Goal: Find specific page/section: Find specific page/section

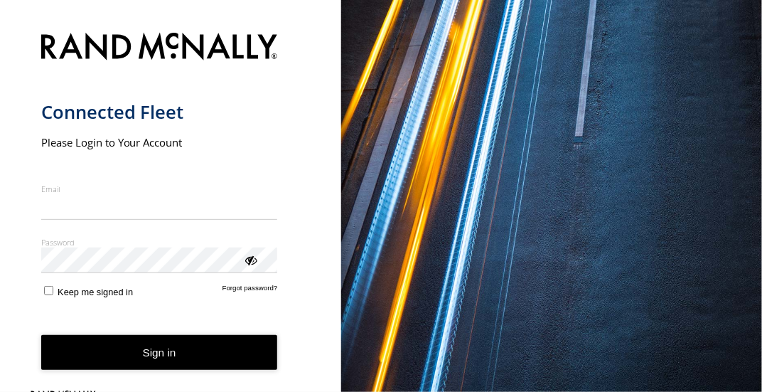
type input "**********"
click at [129, 356] on button "Sign in" at bounding box center [159, 352] width 237 height 35
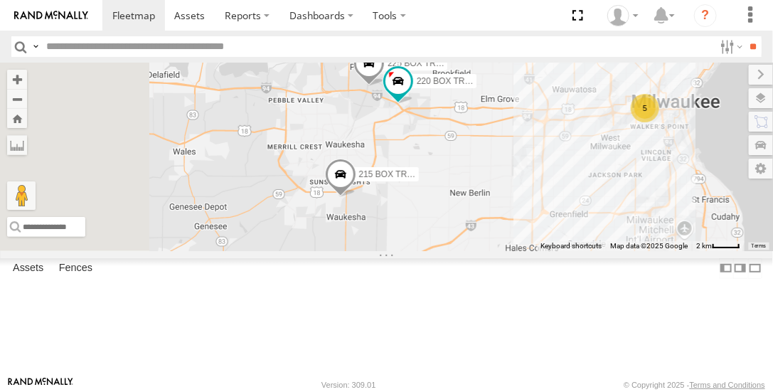
drag, startPoint x: 504, startPoint y: 246, endPoint x: 610, endPoint y: 231, distance: 107.0
click at [613, 227] on div "225 BOX TRUCK 5 215 BOX TRUCK 220 BOX TRUCK" at bounding box center [386, 157] width 773 height 188
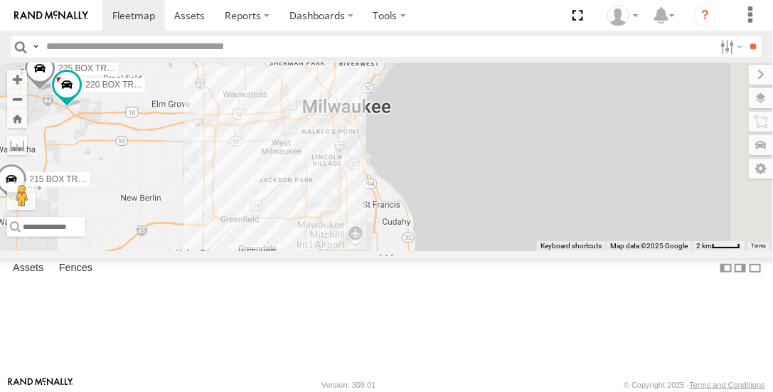
drag, startPoint x: 629, startPoint y: 266, endPoint x: 365, endPoint y: 289, distance: 265.5
click at [362, 250] on div "215 BOX TRUCK 225 BOX TRUCK 220 BOX TRUCK" at bounding box center [386, 157] width 773 height 188
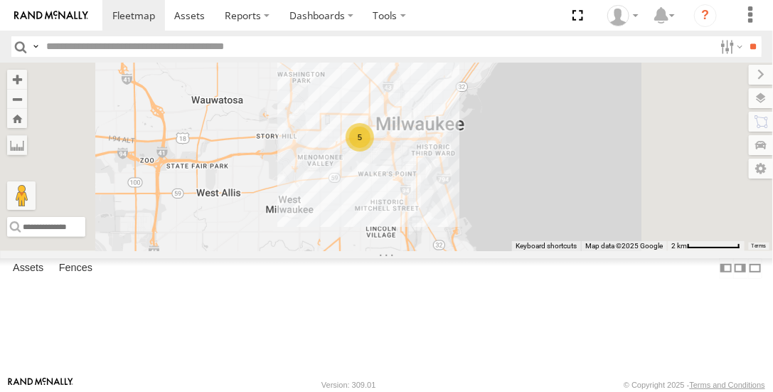
drag, startPoint x: 478, startPoint y: 222, endPoint x: 511, endPoint y: 306, distance: 90.7
click at [511, 250] on div "215 BOX TRUCK 225 BOX TRUCK 220 BOX TRUCK 5" at bounding box center [386, 157] width 773 height 188
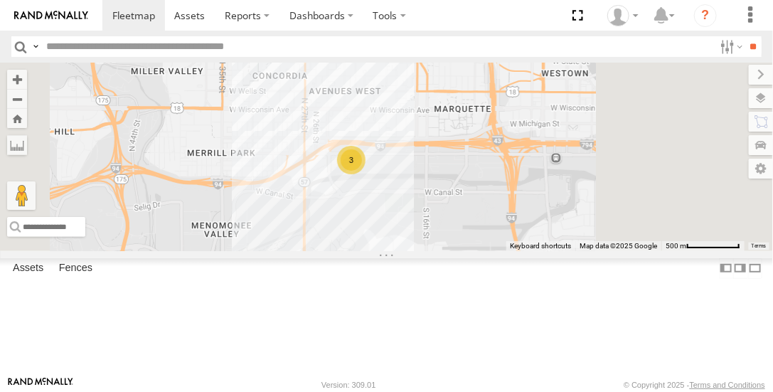
drag, startPoint x: 535, startPoint y: 213, endPoint x: 515, endPoint y: 356, distance: 145.1
click at [515, 250] on div "215 BOX TRUCK 225 BOX TRUCK 220 BOX TRUCK 3" at bounding box center [386, 157] width 773 height 188
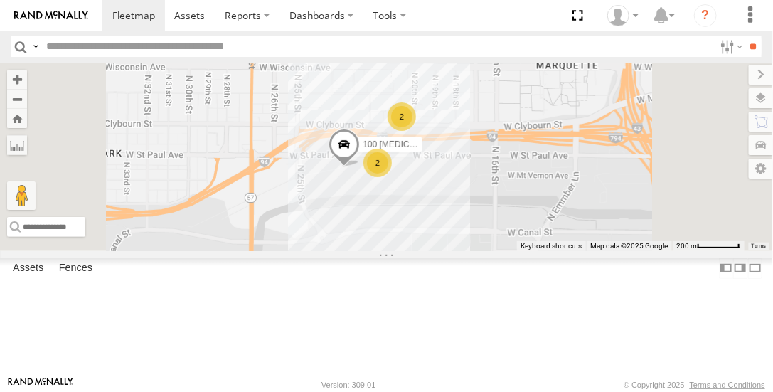
drag, startPoint x: 529, startPoint y: 274, endPoint x: 557, endPoint y: 344, distance: 75.3
click at [557, 250] on div "215 BOX TRUCK 225 BOX TRUCK 220 BOX TRUCK 2 100 [MEDICAL_DATA] CRANE 2" at bounding box center [386, 157] width 773 height 188
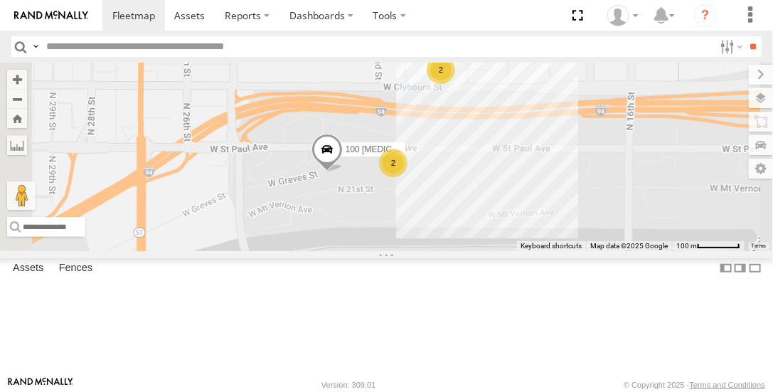
drag, startPoint x: 552, startPoint y: 288, endPoint x: 558, endPoint y: 351, distance: 62.9
click at [557, 250] on div "215 BOX TRUCK 225 BOX TRUCK 220 BOX TRUCK 100 [MEDICAL_DATA] CRANE 2 2" at bounding box center [386, 157] width 773 height 188
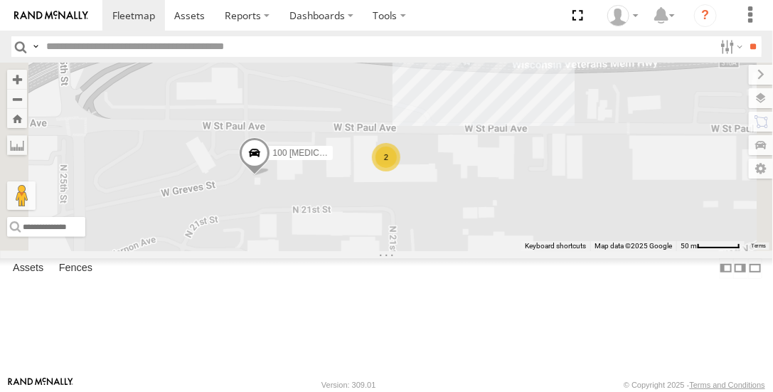
drag, startPoint x: 547, startPoint y: 240, endPoint x: 549, endPoint y: 337, distance: 96.7
click at [540, 250] on div "215 BOX TRUCK 225 BOX TRUCK 220 BOX TRUCK 100 [MEDICAL_DATA] CRANE 2" at bounding box center [386, 157] width 773 height 188
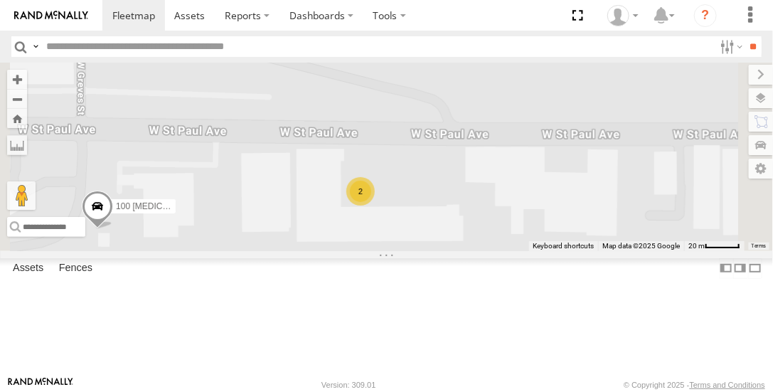
drag, startPoint x: 531, startPoint y: 220, endPoint x: 502, endPoint y: 343, distance: 127.1
click at [498, 250] on div "215 BOX TRUCK 225 BOX TRUCK 220 BOX TRUCK 100 [MEDICAL_DATA] CRANE 2" at bounding box center [386, 157] width 773 height 188
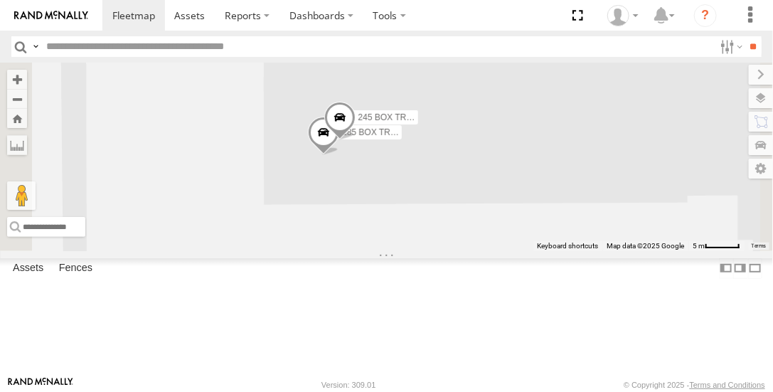
drag, startPoint x: 520, startPoint y: 235, endPoint x: 496, endPoint y: 354, distance: 121.2
click at [496, 250] on div "215 BOX TRUCK 225 BOX TRUCK 220 BOX TRUCK 100 [MEDICAL_DATA] CRANE 245 BOX TRUC…" at bounding box center [386, 157] width 773 height 188
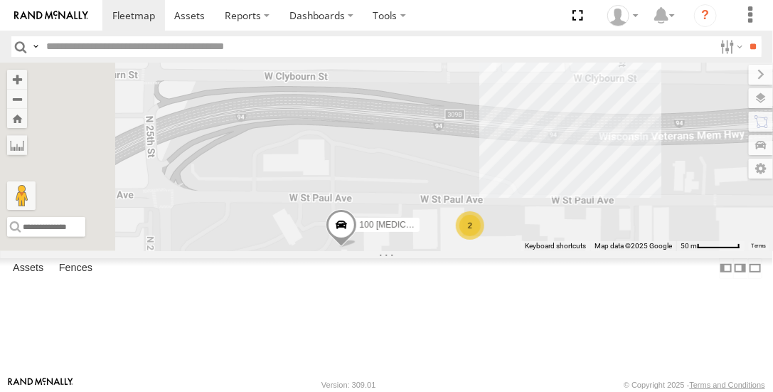
drag, startPoint x: 614, startPoint y: 164, endPoint x: 680, endPoint y: 237, distance: 98.7
click at [680, 237] on div "215 BOX TRUCK 225 BOX TRUCK 220 BOX TRUCK 100 [MEDICAL_DATA] CRANE 235 BOX TRUC…" at bounding box center [386, 157] width 773 height 188
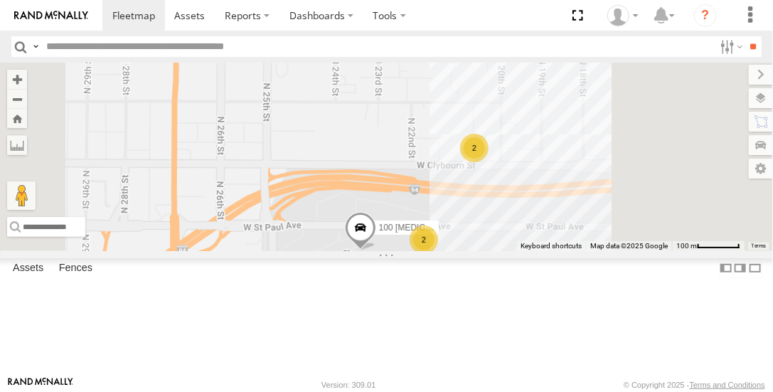
click at [503, 250] on div "100 [MEDICAL_DATA] CRANE 2 2" at bounding box center [386, 157] width 773 height 188
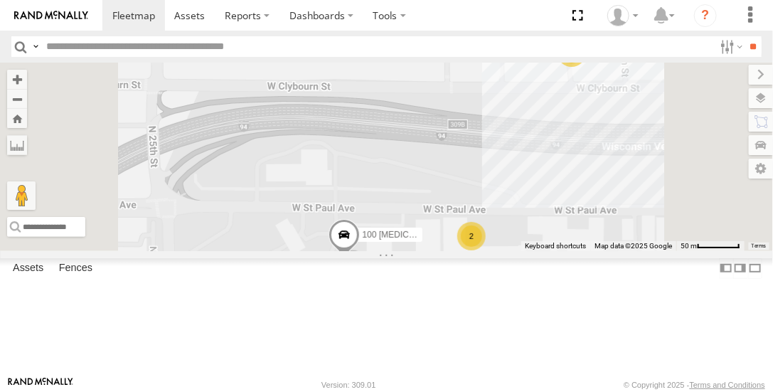
drag, startPoint x: 515, startPoint y: 279, endPoint x: 478, endPoint y: 212, distance: 76.7
click at [478, 211] on div "100 [MEDICAL_DATA] CRANE 2 2" at bounding box center [386, 157] width 773 height 188
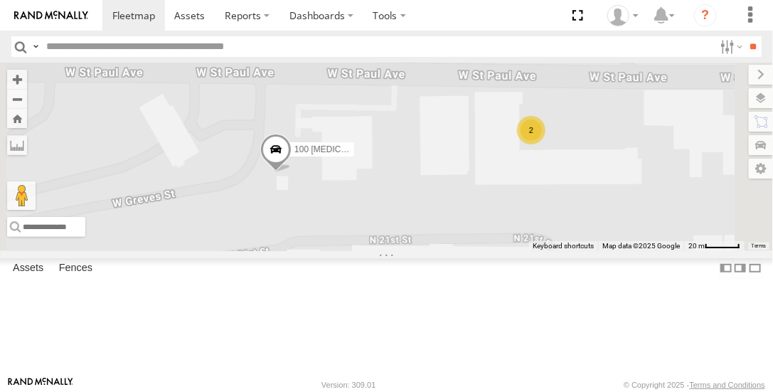
drag, startPoint x: 510, startPoint y: 215, endPoint x: 515, endPoint y: 169, distance: 46.4
click at [515, 169] on div "100 [MEDICAL_DATA] CRANE 2" at bounding box center [386, 157] width 773 height 188
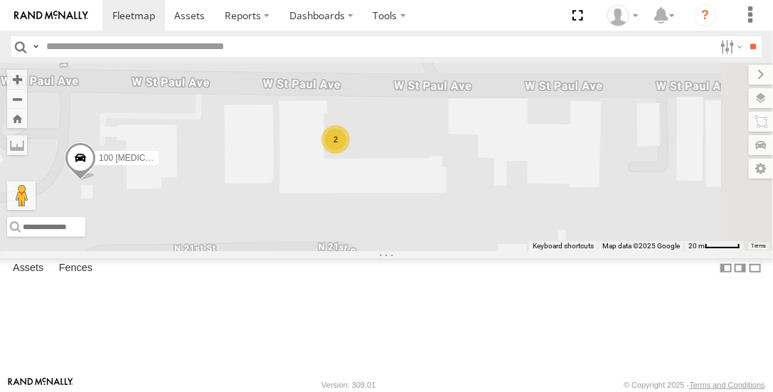
drag, startPoint x: 683, startPoint y: 258, endPoint x: 508, endPoint y: 262, distance: 175.7
click at [490, 250] on div "100 [MEDICAL_DATA] CRANE 2" at bounding box center [386, 157] width 773 height 188
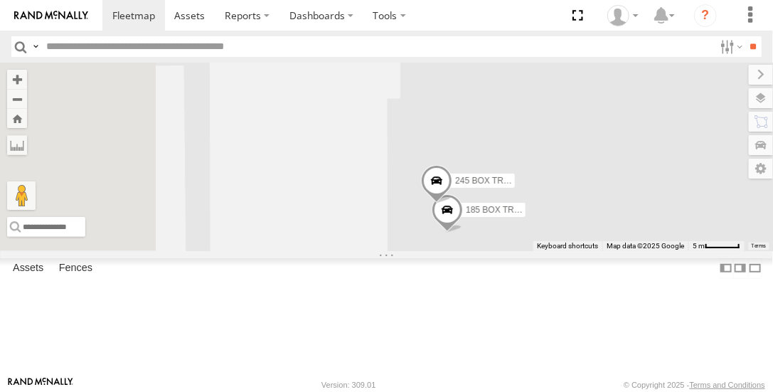
drag, startPoint x: 429, startPoint y: 189, endPoint x: 686, endPoint y: 380, distance: 319.7
click at [686, 380] on body at bounding box center [386, 196] width 773 height 392
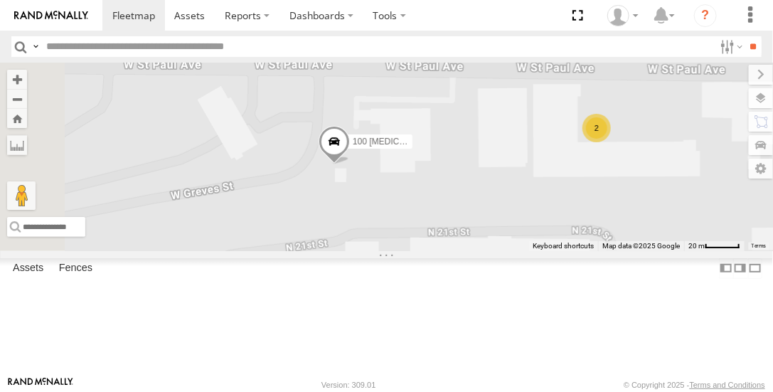
drag, startPoint x: 463, startPoint y: 258, endPoint x: 639, endPoint y: 275, distance: 177.1
click at [651, 250] on div "100 [MEDICAL_DATA] CRANE 2" at bounding box center [386, 157] width 773 height 188
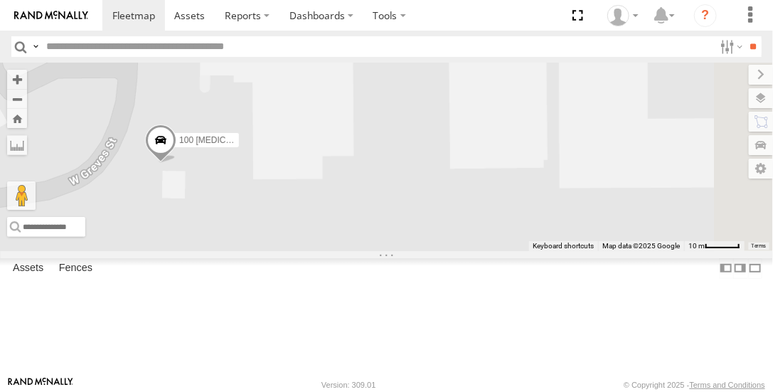
drag, startPoint x: 613, startPoint y: 247, endPoint x: 535, endPoint y: 277, distance: 84.0
click at [535, 250] on div "100 [MEDICAL_DATA] CRANE" at bounding box center [386, 157] width 773 height 188
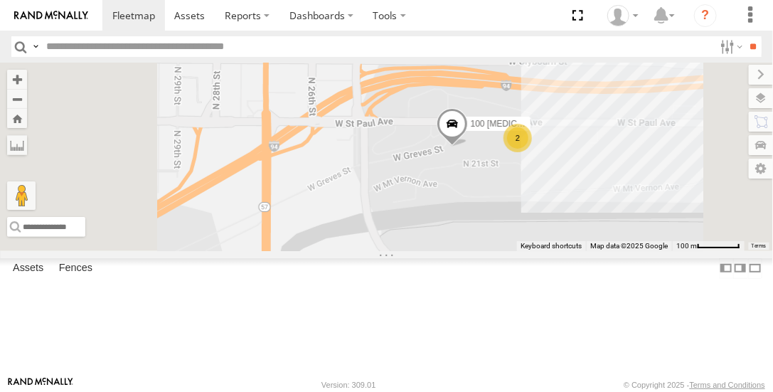
drag, startPoint x: 493, startPoint y: 199, endPoint x: 539, endPoint y: 181, distance: 49.5
click at [545, 180] on div "100 [MEDICAL_DATA] CRANE 2 2" at bounding box center [386, 157] width 773 height 188
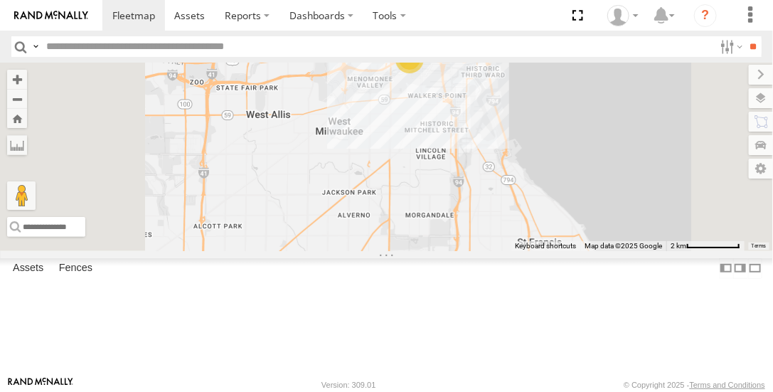
drag, startPoint x: 490, startPoint y: 272, endPoint x: 550, endPoint y: 188, distance: 102.8
click at [551, 188] on div "185 BOX TRUCK 4" at bounding box center [386, 157] width 773 height 188
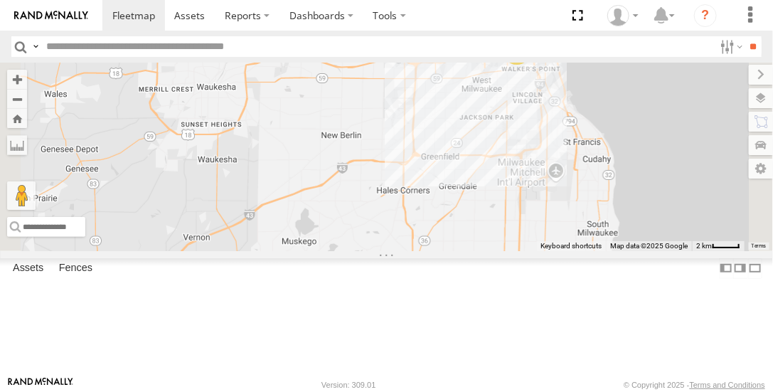
drag, startPoint x: 533, startPoint y: 226, endPoint x: 658, endPoint y: 183, distance: 132.4
click at [658, 183] on div "185 BOX TRUCK 4" at bounding box center [386, 157] width 773 height 188
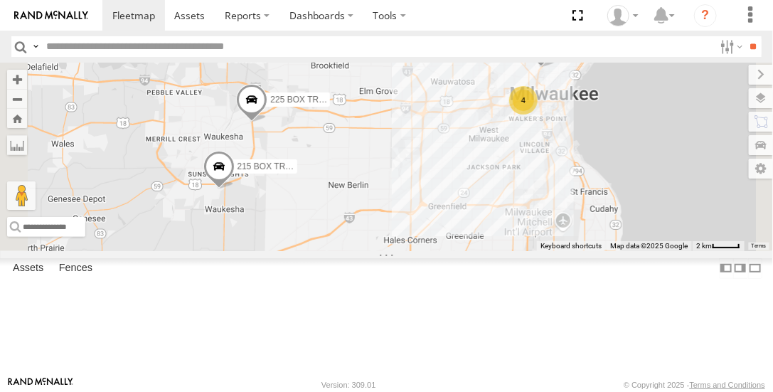
drag, startPoint x: 507, startPoint y: 194, endPoint x: 506, endPoint y: 247, distance: 52.6
click at [512, 250] on div "185 BOX TRUCK 4 225 BOX TRUCK 215 BOX TRUCK" at bounding box center [386, 157] width 773 height 188
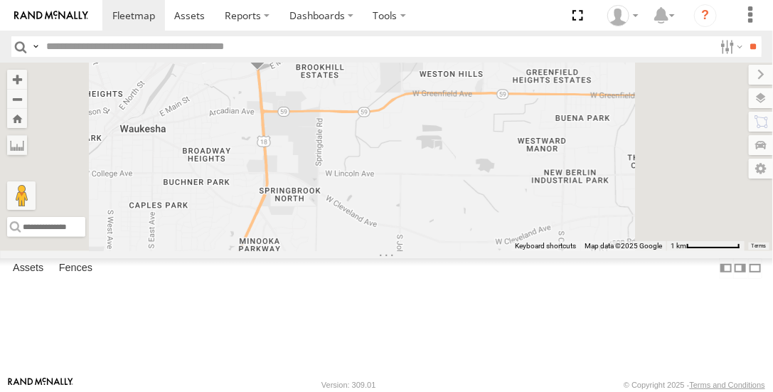
drag, startPoint x: 473, startPoint y: 183, endPoint x: 488, endPoint y: 311, distance: 129.6
click at [488, 250] on div "185 BOX TRUCK 225 BOX TRUCK 215 BOX TRUCK" at bounding box center [386, 157] width 773 height 188
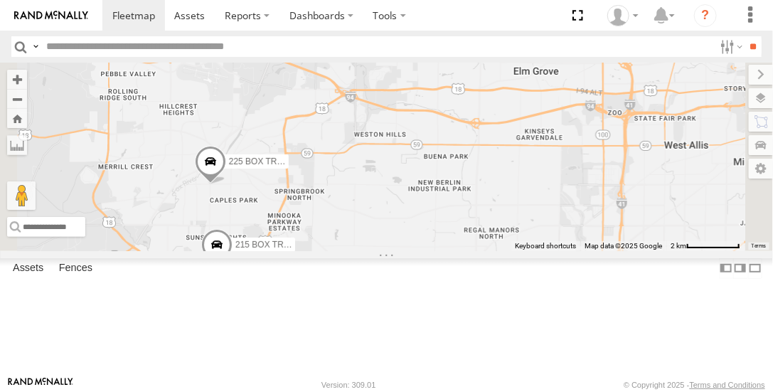
drag, startPoint x: 561, startPoint y: 267, endPoint x: 536, endPoint y: 272, distance: 25.4
click at [560, 250] on div "225 BOX TRUCK 215 BOX TRUCK" at bounding box center [386, 157] width 773 height 188
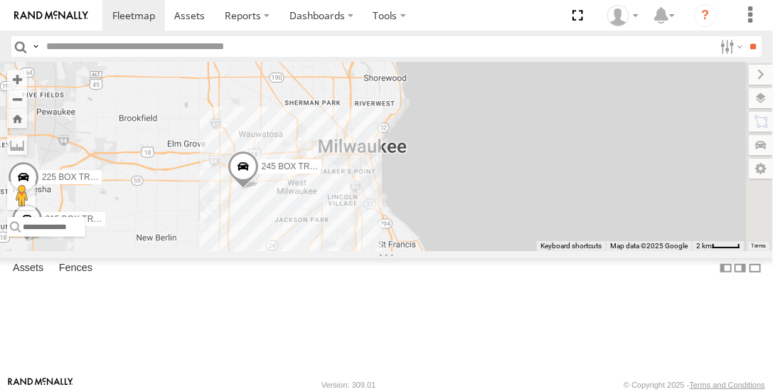
drag, startPoint x: 644, startPoint y: 278, endPoint x: 374, endPoint y: 266, distance: 270.4
click at [370, 250] on div "225 BOX TRUCK 215 BOX TRUCK 245 BOX TRUCK 185 BOX TRUCK" at bounding box center [386, 157] width 773 height 188
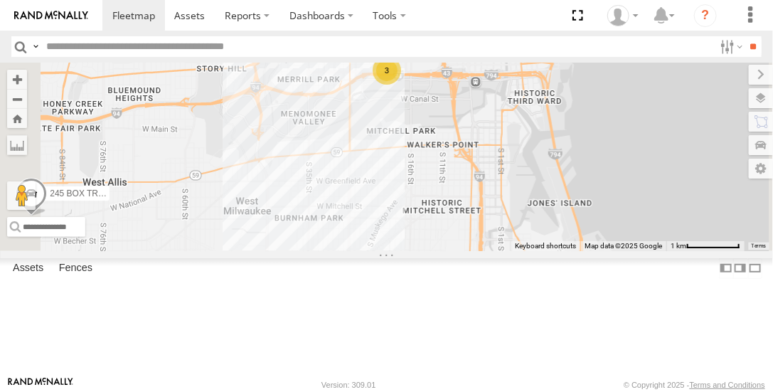
drag, startPoint x: 584, startPoint y: 205, endPoint x: 479, endPoint y: 261, distance: 118.9
click at [476, 250] on div "225 BOX TRUCK 215 BOX TRUCK 245 BOX TRUCK 185 BOX TRUCK 3" at bounding box center [386, 157] width 773 height 188
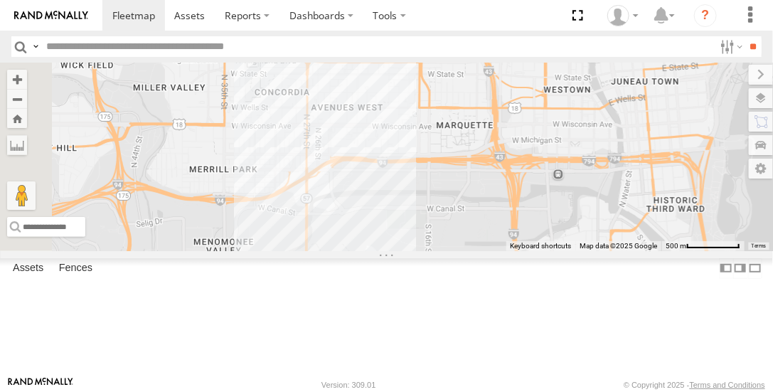
drag, startPoint x: 566, startPoint y: 205, endPoint x: 542, endPoint y: 373, distance: 169.5
click at [542, 250] on div "225 BOX TRUCK 215 BOX TRUCK 245 BOX TRUCK 185 BOX TRUCK Keyboard shortcuts Map …" at bounding box center [386, 157] width 773 height 188
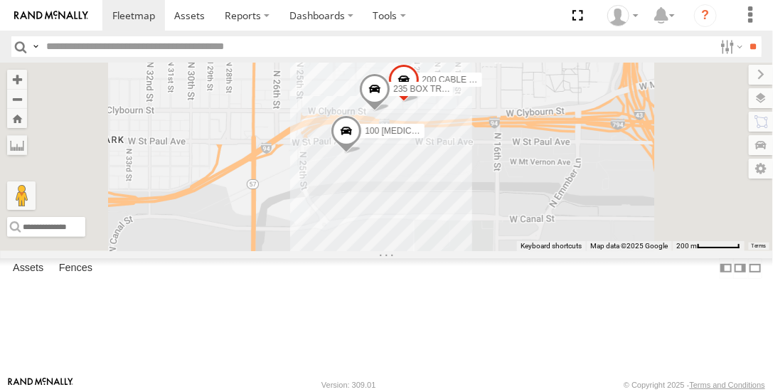
drag, startPoint x: 549, startPoint y: 289, endPoint x: 556, endPoint y: 316, distance: 28.6
click at [556, 250] on div "225 BOX TRUCK 215 BOX TRUCK 245 BOX TRUCK 185 BOX TRUCK 100 [MEDICAL_DATA] CRAN…" at bounding box center [386, 157] width 773 height 188
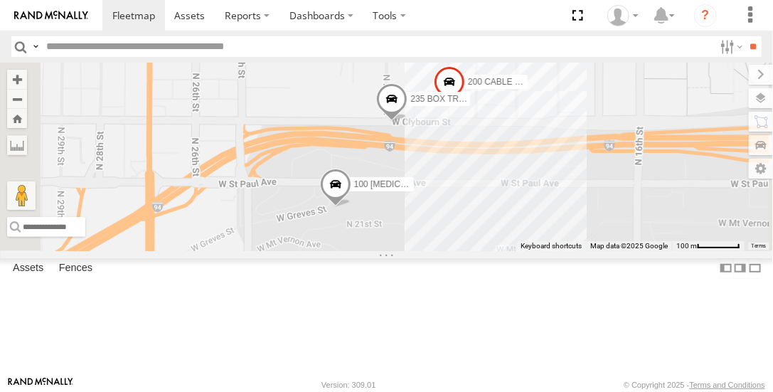
drag, startPoint x: 556, startPoint y: 250, endPoint x: 574, endPoint y: 401, distance: 151.8
click at [574, 391] on html at bounding box center [386, 196] width 773 height 392
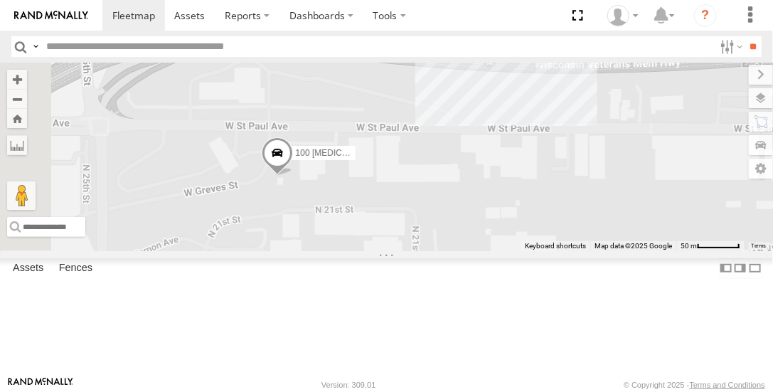
drag, startPoint x: 584, startPoint y: 294, endPoint x: 611, endPoint y: 305, distance: 29.3
click at [611, 250] on div "225 BOX TRUCK 215 BOX TRUCK 245 BOX TRUCK 185 BOX TRUCK 100 [MEDICAL_DATA] CRAN…" at bounding box center [386, 157] width 773 height 188
click at [610, 250] on div "100 [MEDICAL_DATA] CRANE 235 BOX TRUCK" at bounding box center [386, 157] width 773 height 188
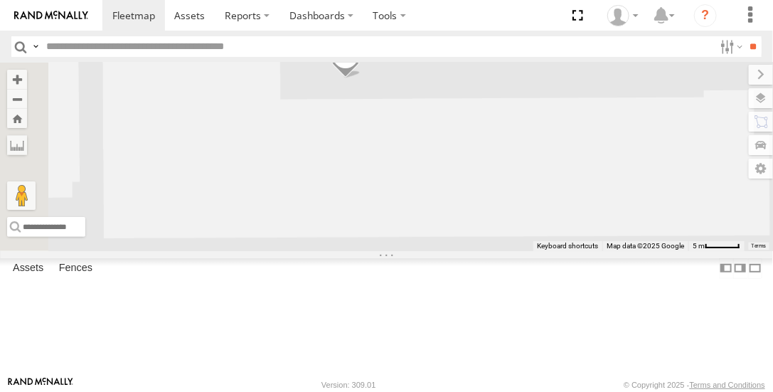
drag, startPoint x: 485, startPoint y: 151, endPoint x: 595, endPoint y: 173, distance: 112.2
click at [598, 158] on div "100 [MEDICAL_DATA] CRANE 235 BOX TRUCK 200 CABLE CRANE" at bounding box center [386, 157] width 773 height 188
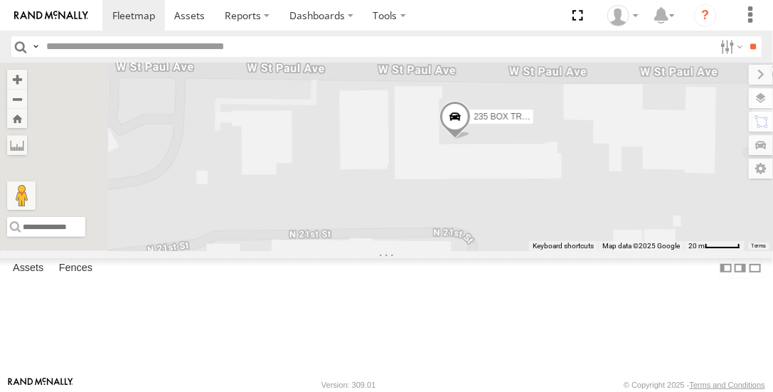
drag, startPoint x: 412, startPoint y: 237, endPoint x: 625, endPoint y: 237, distance: 212.6
click at [625, 237] on div "100 [MEDICAL_DATA] CRANE 235 BOX TRUCK 200 CABLE CRANE" at bounding box center [386, 157] width 773 height 188
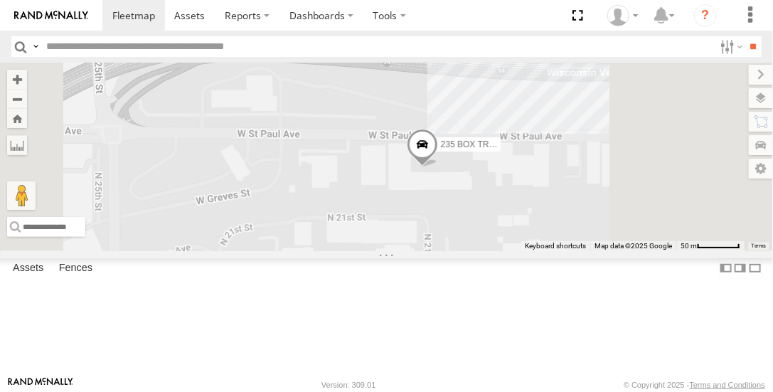
drag, startPoint x: 634, startPoint y: 257, endPoint x: 602, endPoint y: 278, distance: 38.5
click at [602, 250] on div "100 [MEDICAL_DATA] CRANE 235 BOX TRUCK 200 CABLE CRANE" at bounding box center [386, 157] width 773 height 188
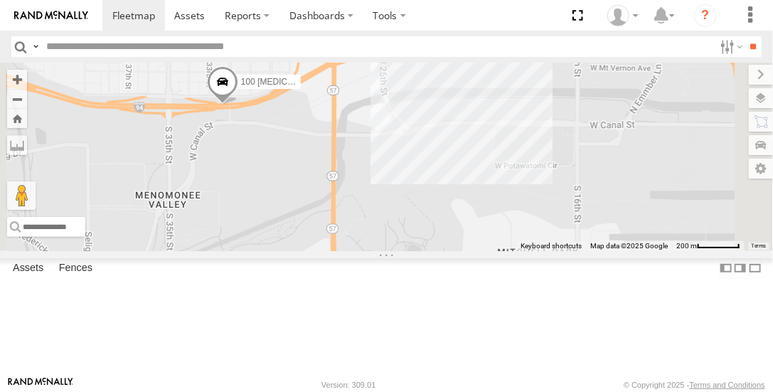
drag, startPoint x: 472, startPoint y: 228, endPoint x: 601, endPoint y: 169, distance: 141.6
click at [601, 169] on div "100 [MEDICAL_DATA] CRANE 235 BOX TRUCK 200 CABLE CRANE" at bounding box center [386, 157] width 773 height 188
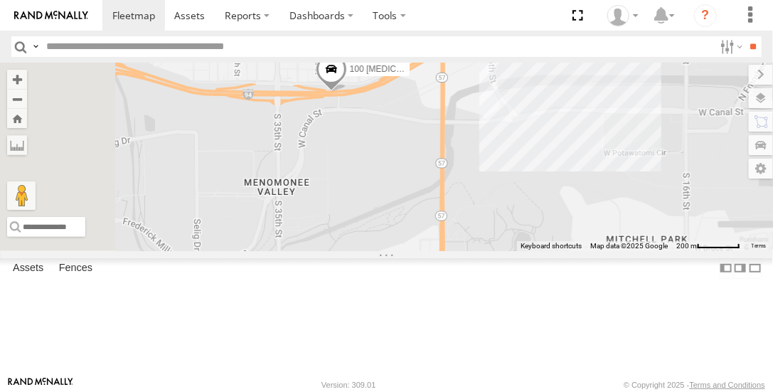
drag, startPoint x: 461, startPoint y: 212, endPoint x: 558, endPoint y: 203, distance: 97.8
click at [558, 203] on div "100 [MEDICAL_DATA] CRANE 235 BOX TRUCK 200 CABLE CRANE" at bounding box center [386, 157] width 773 height 188
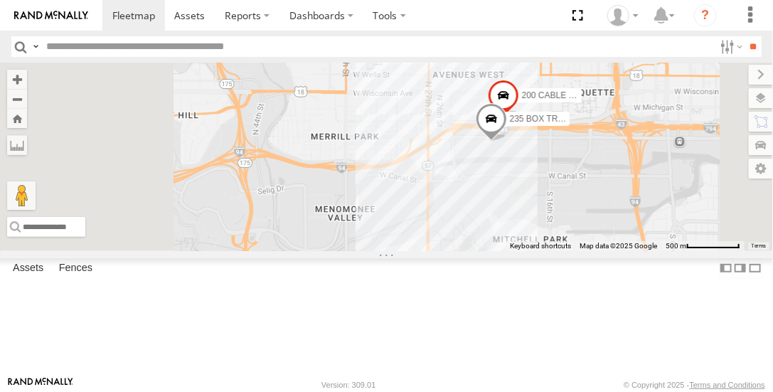
drag, startPoint x: 623, startPoint y: 212, endPoint x: 668, endPoint y: 259, distance: 64.9
click at [668, 250] on div "200 CABLE CRANE 235 BOX TRUCK" at bounding box center [386, 157] width 773 height 188
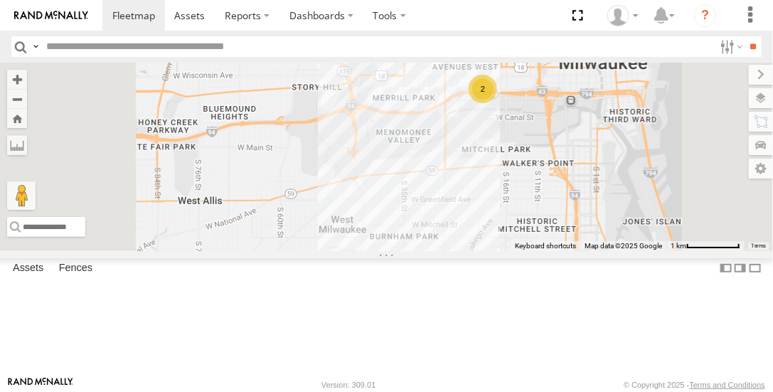
drag, startPoint x: 501, startPoint y: 281, endPoint x: 567, endPoint y: 229, distance: 84.1
click at [567, 229] on div "2" at bounding box center [386, 157] width 773 height 188
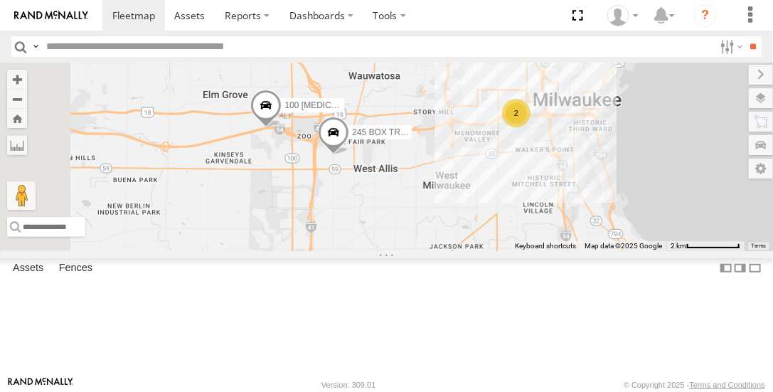
drag, startPoint x: 461, startPoint y: 299, endPoint x: 542, endPoint y: 282, distance: 83.4
click at [542, 250] on div "2 100 [MEDICAL_DATA] CRANE 245 BOX TRUCK" at bounding box center [386, 157] width 773 height 188
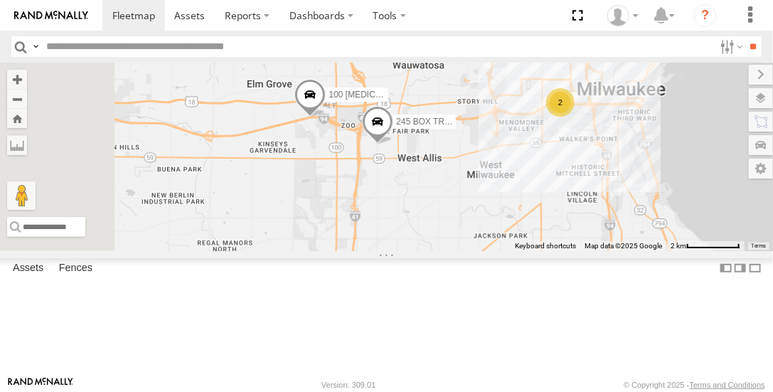
drag, startPoint x: 443, startPoint y: 267, endPoint x: 495, endPoint y: 255, distance: 53.5
click at [495, 250] on div "2 100 [MEDICAL_DATA] CRANE 245 BOX TRUCK" at bounding box center [386, 157] width 773 height 188
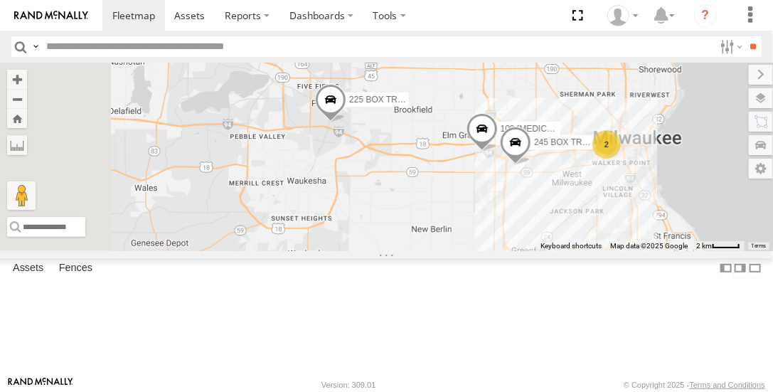
drag, startPoint x: 446, startPoint y: 275, endPoint x: 616, endPoint y: 279, distance: 169.3
click at [615, 250] on div "100 [MEDICAL_DATA] CRANE 245 BOX TRUCK 225 BOX TRUCK 2" at bounding box center [386, 157] width 773 height 188
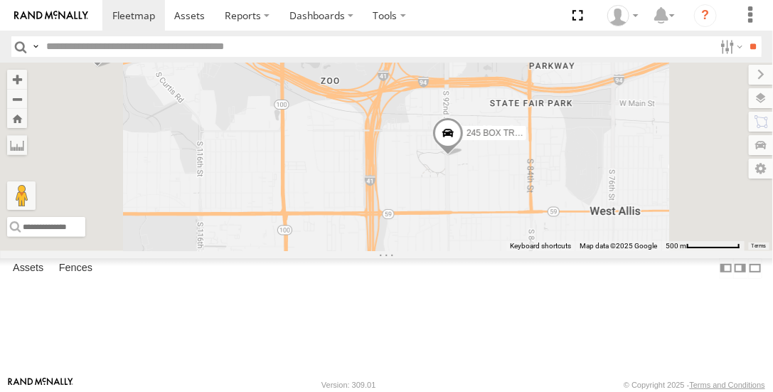
drag, startPoint x: 648, startPoint y: 242, endPoint x: 631, endPoint y: 335, distance: 94.1
click at [631, 250] on div "100 [MEDICAL_DATA] CRANE 245 BOX TRUCK 225 BOX TRUCK 215 BOX TRUCK" at bounding box center [386, 157] width 773 height 188
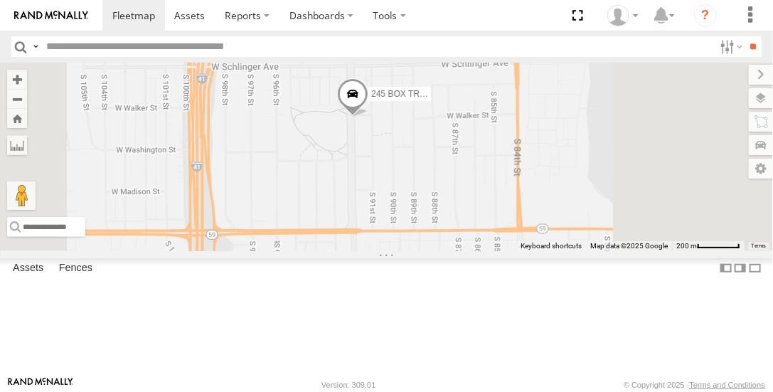
drag, startPoint x: 663, startPoint y: 264, endPoint x: 574, endPoint y: 269, distance: 89.1
click at [574, 250] on div "100 [MEDICAL_DATA] CRANE 245 BOX TRUCK 225 BOX TRUCK 215 BOX TRUCK" at bounding box center [386, 157] width 773 height 188
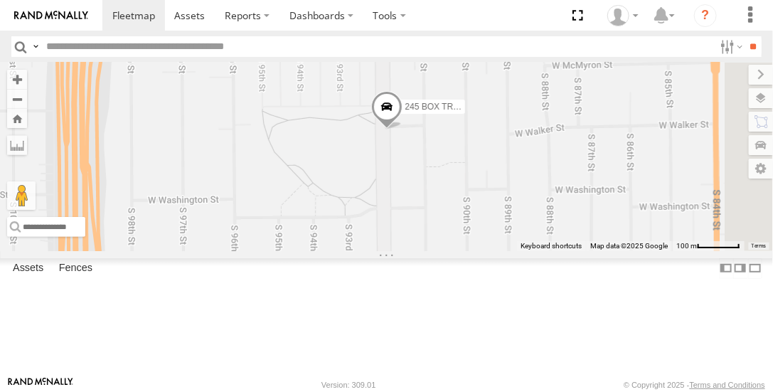
drag, startPoint x: 501, startPoint y: 181, endPoint x: 579, endPoint y: 291, distance: 135.5
click at [579, 250] on div "100 [MEDICAL_DATA] CRANE 245 BOX TRUCK 225 BOX TRUCK 215 BOX TRUCK" at bounding box center [386, 157] width 773 height 188
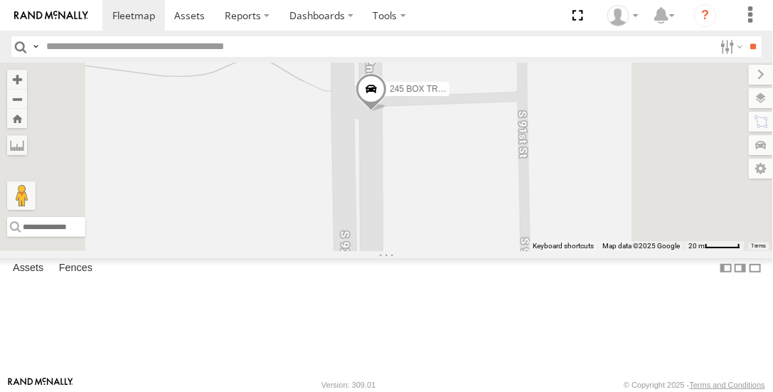
drag, startPoint x: 583, startPoint y: 197, endPoint x: 611, endPoint y: 353, distance: 159.0
click at [611, 250] on div "100 [MEDICAL_DATA] CRANE 245 BOX TRUCK 225 BOX TRUCK 215 BOX TRUCK" at bounding box center [386, 157] width 773 height 188
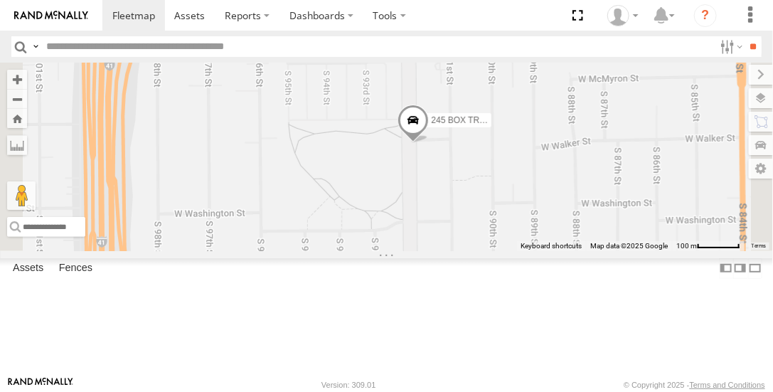
drag, startPoint x: 622, startPoint y: 353, endPoint x: 616, endPoint y: 263, distance: 90.5
click at [616, 250] on div "100 [MEDICAL_DATA] CRANE 245 BOX TRUCK 225 BOX TRUCK 215 BOX TRUCK" at bounding box center [386, 157] width 773 height 188
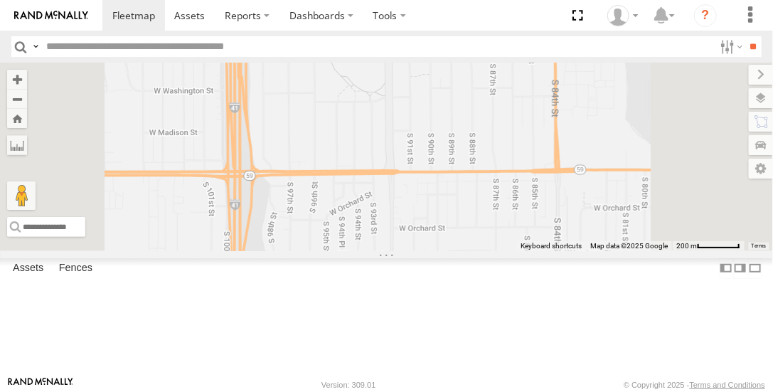
drag, startPoint x: 641, startPoint y: 311, endPoint x: 588, endPoint y: 178, distance: 143.0
click at [586, 172] on div "100 [MEDICAL_DATA] CRANE 245 BOX TRUCK 225 BOX TRUCK 215 BOX TRUCK" at bounding box center [386, 157] width 773 height 188
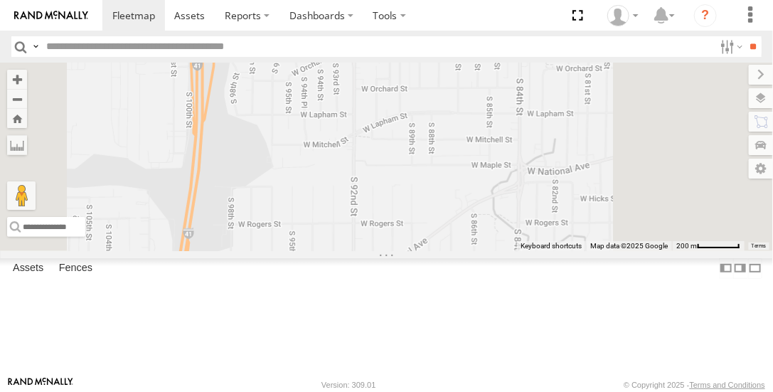
drag, startPoint x: 610, startPoint y: 291, endPoint x: 585, endPoint y: 170, distance: 124.1
click at [585, 170] on div "100 [MEDICAL_DATA] CRANE 245 BOX TRUCK 225 BOX TRUCK 215 BOX TRUCK" at bounding box center [386, 157] width 773 height 188
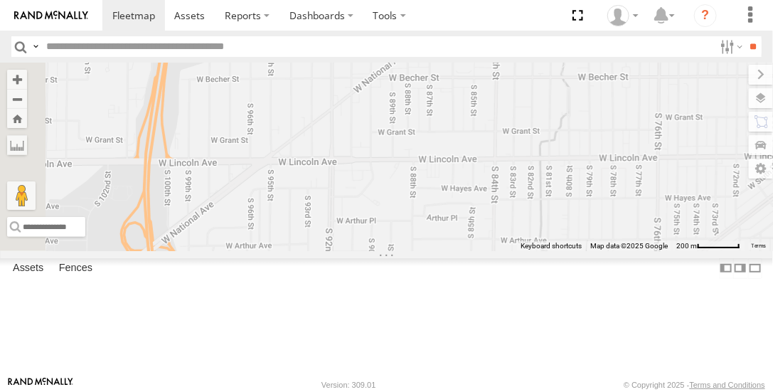
drag, startPoint x: 584, startPoint y: 229, endPoint x: 572, endPoint y: 104, distance: 125.6
click at [574, 100] on div "100 [MEDICAL_DATA] CRANE 245 BOX TRUCK 225 BOX TRUCK 215 BOX TRUCK" at bounding box center [386, 157] width 773 height 188
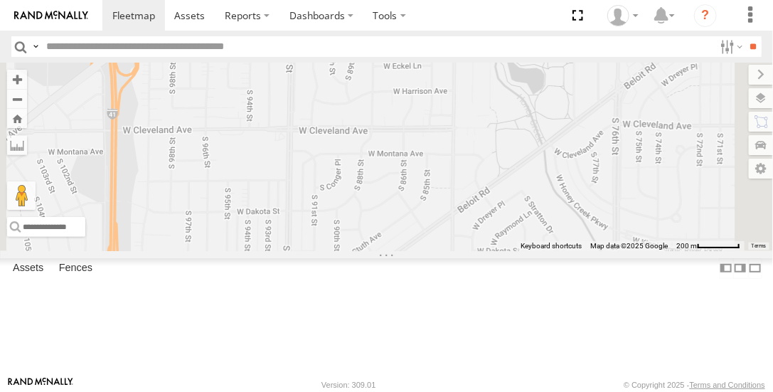
drag, startPoint x: 592, startPoint y: 250, endPoint x: 549, endPoint y: 84, distance: 171.1
click at [546, 66] on div "100 [MEDICAL_DATA] CRANE 245 BOX TRUCK 225 BOX TRUCK 215 BOX TRUCK" at bounding box center [386, 157] width 773 height 188
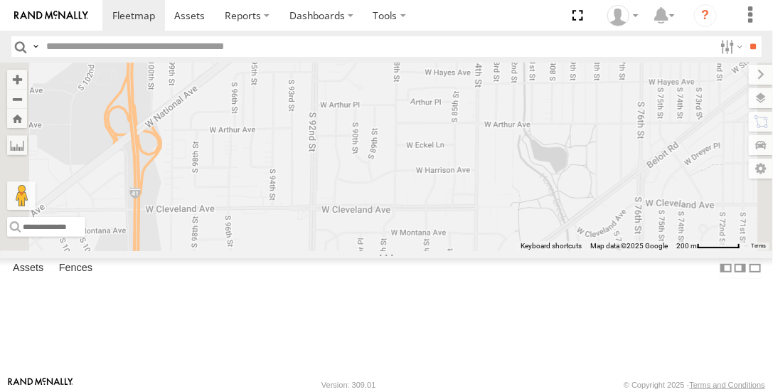
drag, startPoint x: 569, startPoint y: 264, endPoint x: 592, endPoint y: 335, distance: 74.6
click at [592, 250] on div "100 [MEDICAL_DATA] CRANE 245 BOX TRUCK 225 BOX TRUCK 215 BOX TRUCK" at bounding box center [386, 157] width 773 height 188
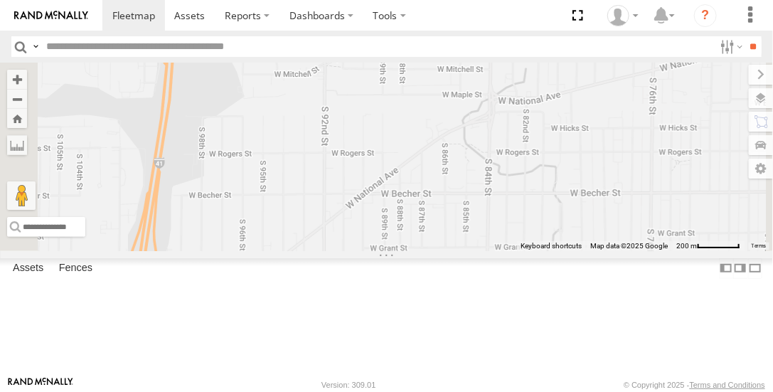
drag, startPoint x: 518, startPoint y: 113, endPoint x: 526, endPoint y: 336, distance: 223.4
click at [526, 250] on div "100 [MEDICAL_DATA] CRANE 245 BOX TRUCK 225 BOX TRUCK 215 BOX TRUCK" at bounding box center [386, 157] width 773 height 188
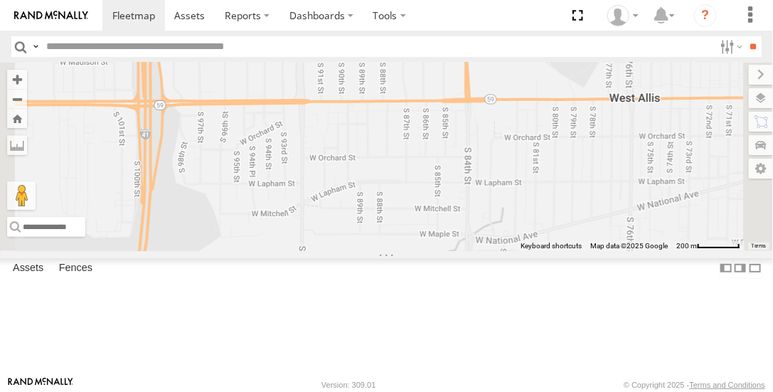
drag, startPoint x: 530, startPoint y: 166, endPoint x: 507, endPoint y: 293, distance: 128.6
click at [507, 250] on div "100 [MEDICAL_DATA] CRANE 245 BOX TRUCK 225 BOX TRUCK 215 BOX TRUCK" at bounding box center [386, 157] width 773 height 188
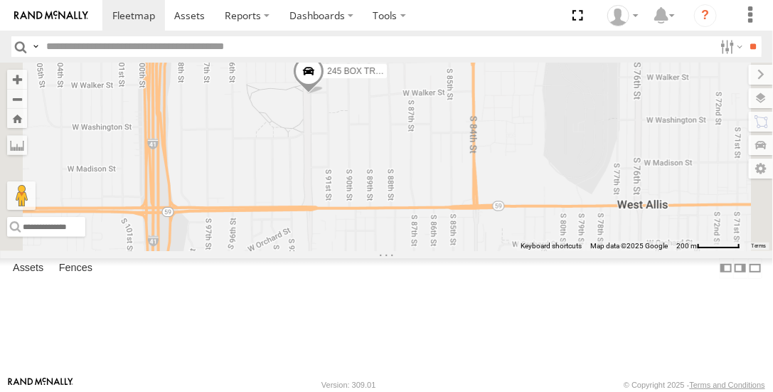
drag, startPoint x: 540, startPoint y: 207, endPoint x: 542, endPoint y: 291, distance: 83.9
click at [542, 250] on div "100 [MEDICAL_DATA] CRANE 245 BOX TRUCK 225 BOX TRUCK 215 BOX TRUCK" at bounding box center [386, 157] width 773 height 188
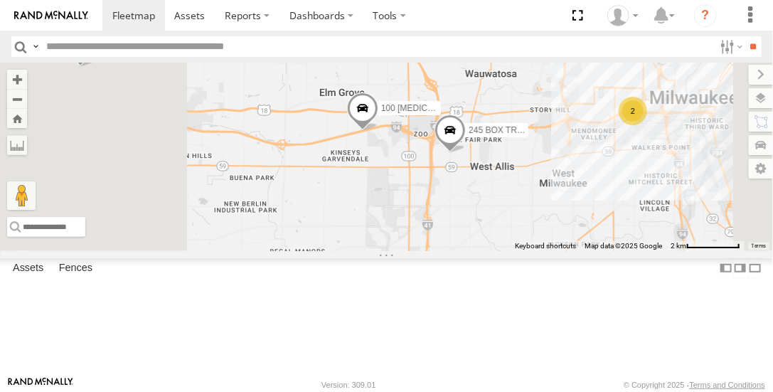
drag, startPoint x: 471, startPoint y: 255, endPoint x: 564, endPoint y: 283, distance: 97.4
click at [564, 250] on div "100 [MEDICAL_DATA] CRANE 245 BOX TRUCK 225 BOX TRUCK 215 BOX TRUCK 2" at bounding box center [386, 157] width 773 height 188
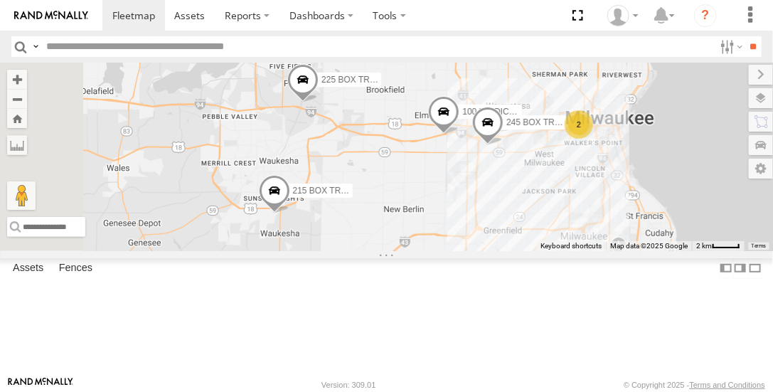
drag, startPoint x: 469, startPoint y: 274, endPoint x: 546, endPoint y: 241, distance: 83.7
click at [545, 237] on div "100 [MEDICAL_DATA] CRANE 245 BOX TRUCK 225 BOX TRUCK 185 BOX TRUCK 215 BOX TRUC…" at bounding box center [386, 157] width 773 height 188
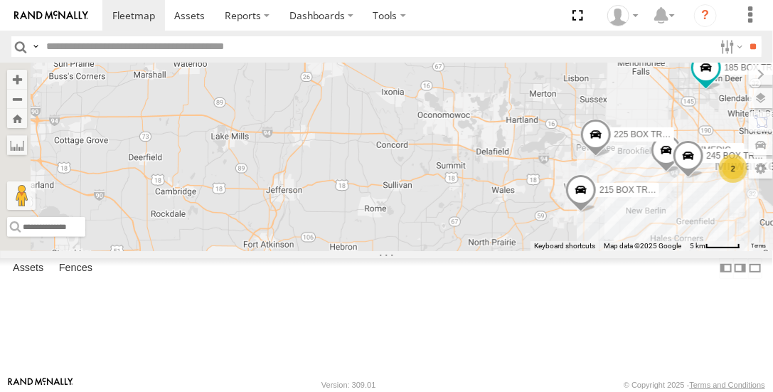
drag, startPoint x: 448, startPoint y: 262, endPoint x: 702, endPoint y: 272, distance: 254.0
click at [702, 250] on div "100 [MEDICAL_DATA] CRANE 245 BOX TRUCK 225 BOX TRUCK 185 BOX TRUCK 215 BOX TRUC…" at bounding box center [386, 157] width 773 height 188
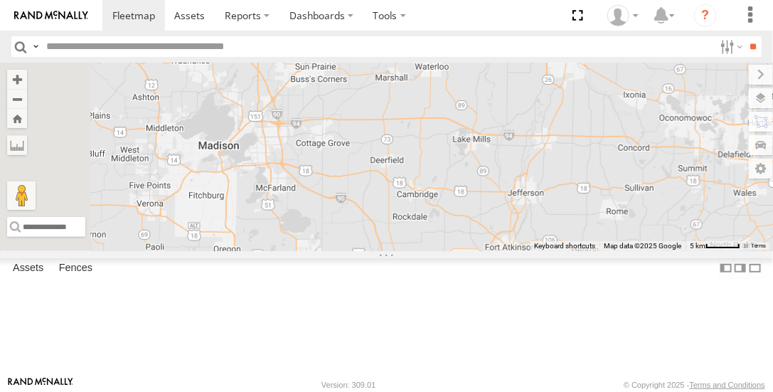
drag, startPoint x: 456, startPoint y: 261, endPoint x: 700, endPoint y: 264, distance: 244.6
click at [700, 250] on div "100 [MEDICAL_DATA] CRANE 245 BOX TRUCK 225 BOX TRUCK 185 BOX TRUCK 215 BOX TRUC…" at bounding box center [386, 157] width 773 height 188
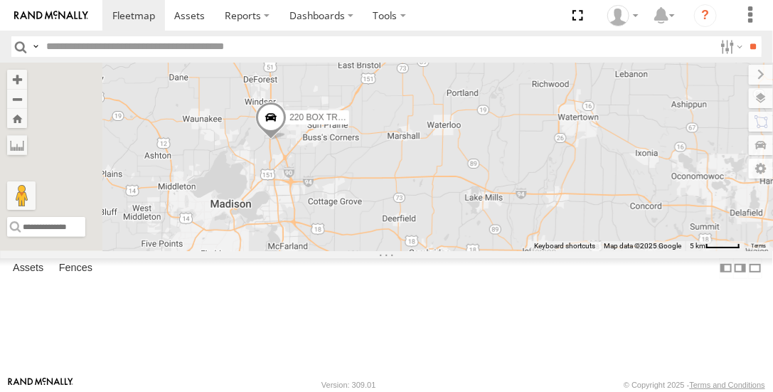
drag, startPoint x: 537, startPoint y: 200, endPoint x: 549, endPoint y: 267, distance: 67.8
click at [549, 250] on div "100 [MEDICAL_DATA] CRANE 245 BOX TRUCK 225 BOX TRUCK 185 BOX TRUCK 215 BOX TRUC…" at bounding box center [386, 157] width 773 height 188
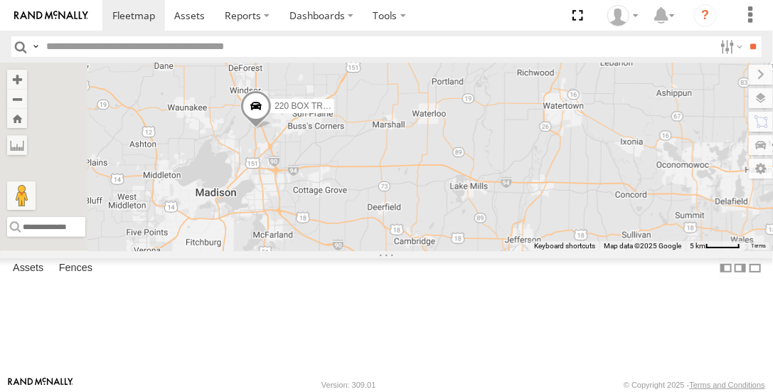
drag, startPoint x: 495, startPoint y: 294, endPoint x: 478, endPoint y: 280, distance: 21.8
click at [478, 250] on div "100 [MEDICAL_DATA] CRANE 245 BOX TRUCK 225 BOX TRUCK 185 BOX TRUCK 215 BOX TRUC…" at bounding box center [386, 157] width 773 height 188
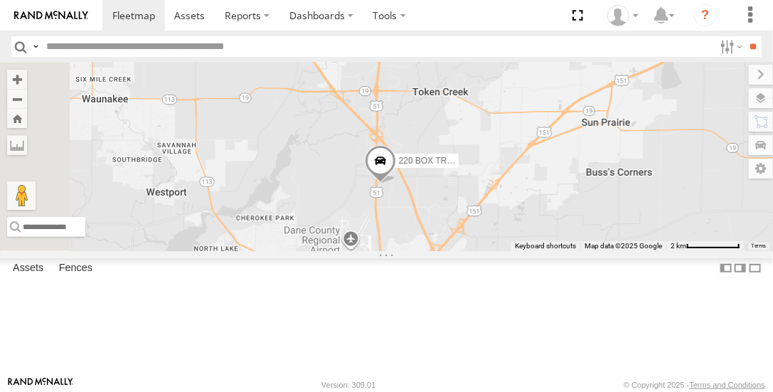
drag, startPoint x: 458, startPoint y: 186, endPoint x: 771, endPoint y: 425, distance: 394.6
click at [771, 391] on html at bounding box center [386, 196] width 773 height 392
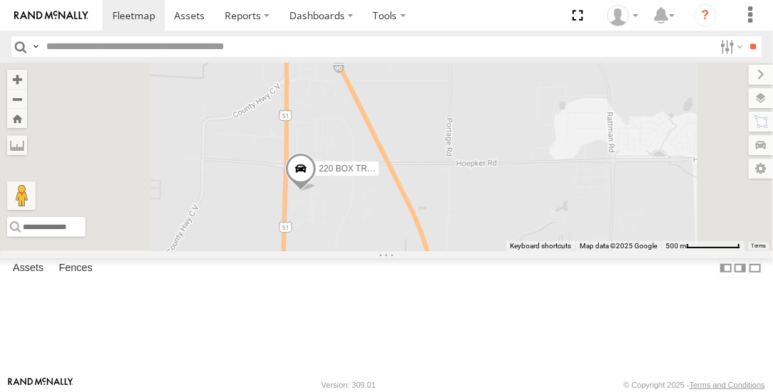
drag, startPoint x: 491, startPoint y: 190, endPoint x: 525, endPoint y: 291, distance: 106.6
click at [527, 250] on div "100 [MEDICAL_DATA] CRANE 245 BOX TRUCK 225 BOX TRUCK 185 BOX TRUCK 215 BOX TRUC…" at bounding box center [386, 157] width 773 height 188
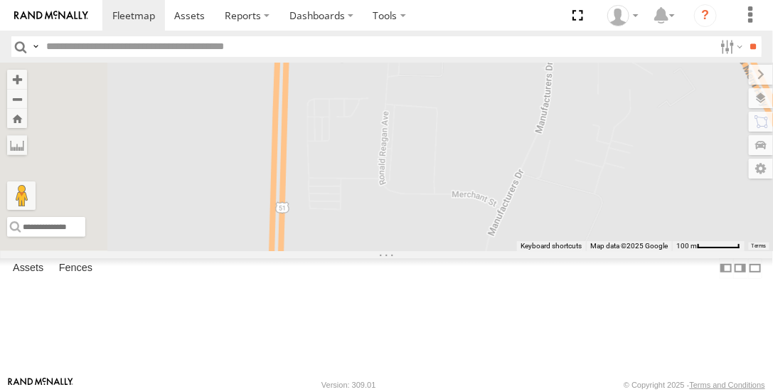
drag, startPoint x: 455, startPoint y: 220, endPoint x: 584, endPoint y: 195, distance: 131.1
click at [586, 188] on div "100 [MEDICAL_DATA] CRANE 245 BOX TRUCK 225 BOX TRUCK 185 BOX TRUCK 215 BOX TRUC…" at bounding box center [386, 157] width 773 height 188
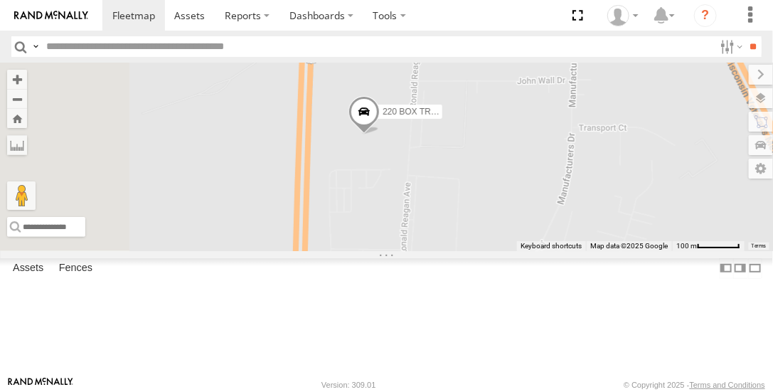
drag, startPoint x: 570, startPoint y: 227, endPoint x: 575, endPoint y: 289, distance: 62.8
click at [577, 250] on div "100 [MEDICAL_DATA] CRANE 245 BOX TRUCK 225 BOX TRUCK 185 BOX TRUCK 215 BOX TRUC…" at bounding box center [386, 157] width 773 height 188
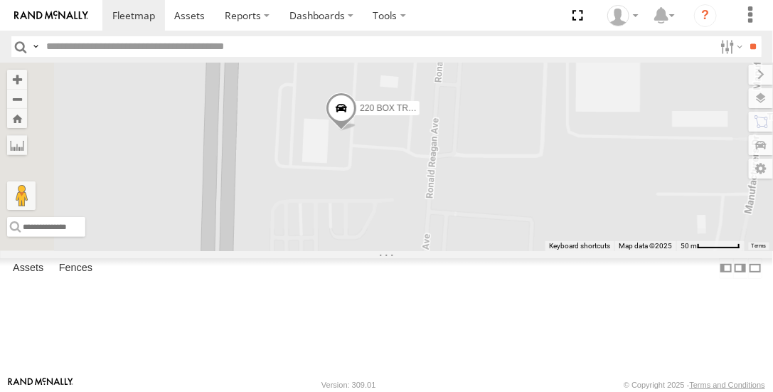
drag, startPoint x: 528, startPoint y: 247, endPoint x: 536, endPoint y: 286, distance: 40.0
click at [537, 250] on div "100 [MEDICAL_DATA] CRANE 245 BOX TRUCK 225 BOX TRUCK 185 BOX TRUCK 215 BOX TRUC…" at bounding box center [386, 157] width 773 height 188
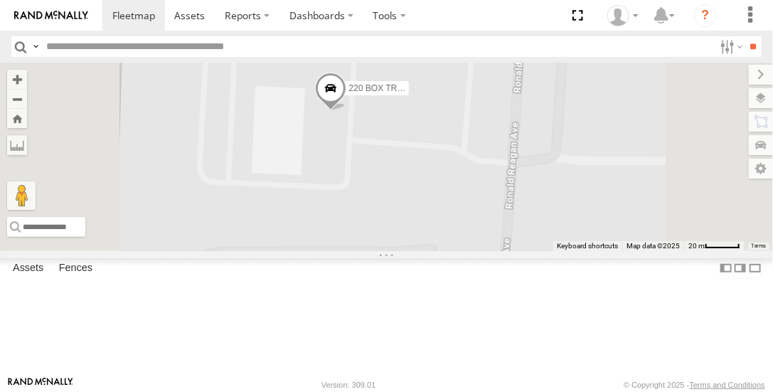
drag, startPoint x: 498, startPoint y: 179, endPoint x: 495, endPoint y: 282, distance: 102.4
click at [495, 250] on div "100 [MEDICAL_DATA] CRANE 245 BOX TRUCK 225 BOX TRUCK 185 BOX TRUCK 215 BOX TRUC…" at bounding box center [386, 157] width 773 height 188
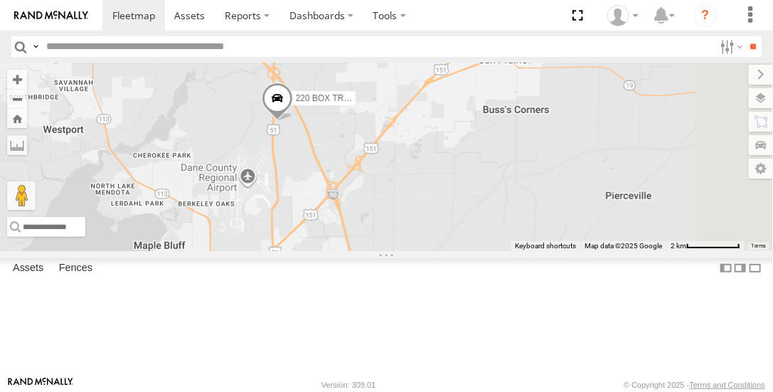
drag, startPoint x: 639, startPoint y: 357, endPoint x: 537, endPoint y: 226, distance: 165.7
click at [538, 224] on div "100 [MEDICAL_DATA] CRANE 245 BOX TRUCK 225 BOX TRUCK 185 BOX TRUCK 215 BOX TRUC…" at bounding box center [386, 157] width 773 height 188
